Goal: Transaction & Acquisition: Purchase product/service

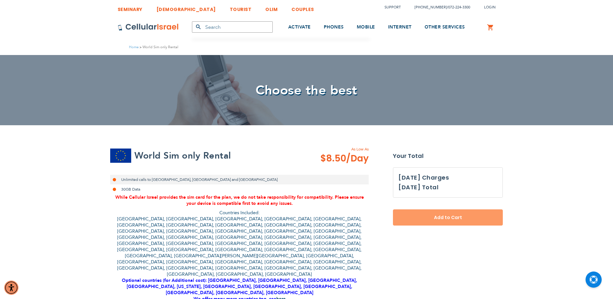
select select
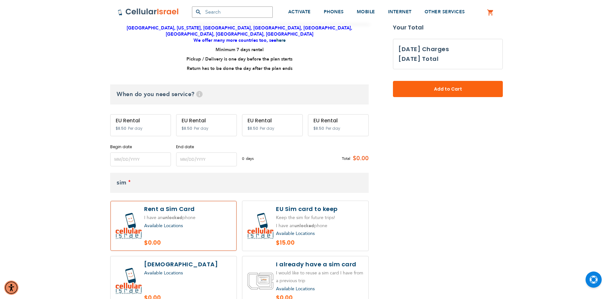
scroll to position [259, 0]
click at [203, 200] on label at bounding box center [174, 225] width 126 height 50
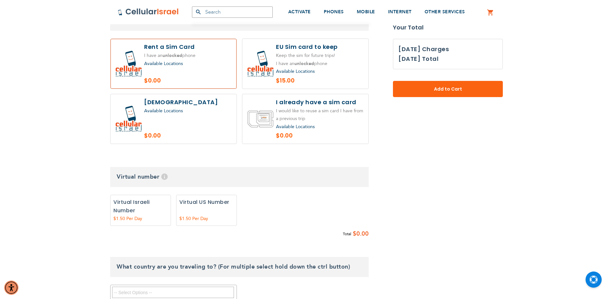
scroll to position [226, 0]
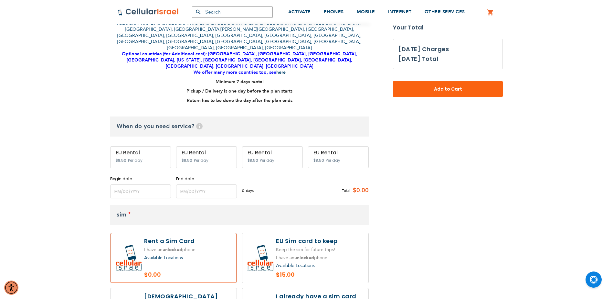
click at [139, 146] on div "EU Rental $8.50 Per day" at bounding box center [140, 157] width 61 height 22
click at [140, 146] on div "EU Rental $8.50 Per day" at bounding box center [140, 157] width 61 height 22
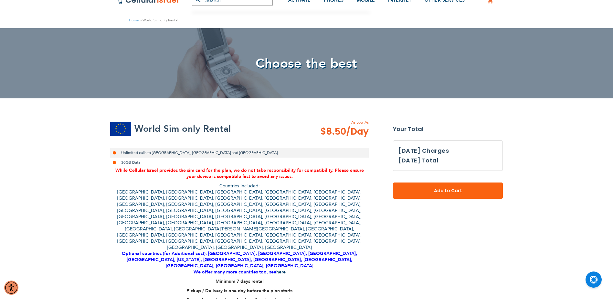
scroll to position [0, 0]
